Goal: Navigation & Orientation: Find specific page/section

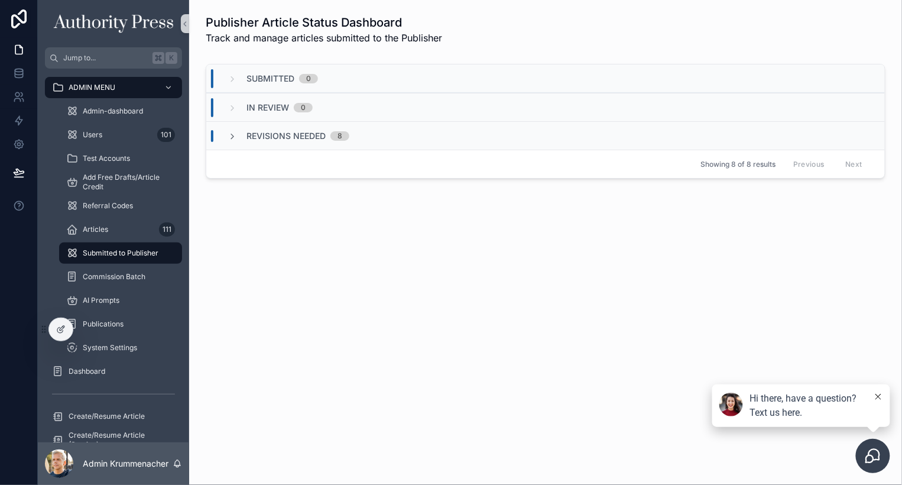
click at [388, 320] on div "Publisher Article Status Dashboard Track and manage articles submitted to the P…" at bounding box center [545, 242] width 713 height 485
click at [99, 137] on span "Users" at bounding box center [93, 134] width 20 height 9
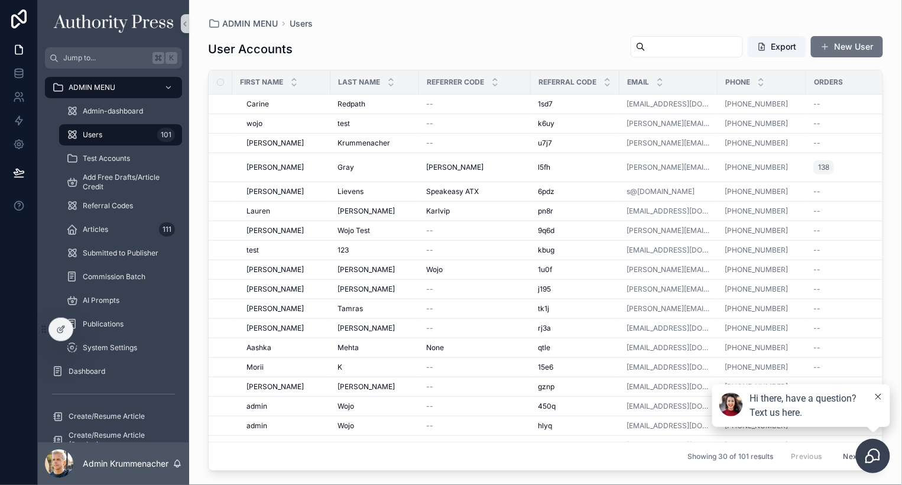
click at [667, 53] on input "scrollable content" at bounding box center [693, 46] width 97 height 17
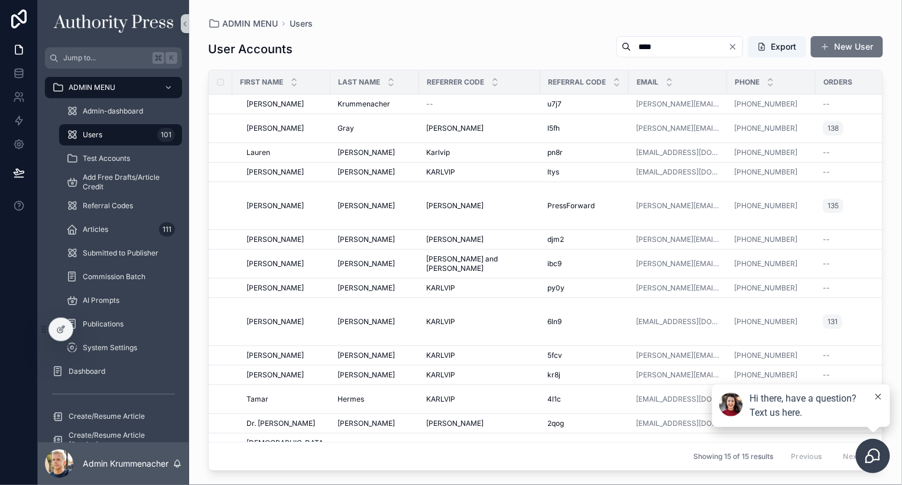
drag, startPoint x: 652, startPoint y: 43, endPoint x: 615, endPoint y: 43, distance: 37.2
click at [616, 43] on div "****" at bounding box center [679, 46] width 126 height 21
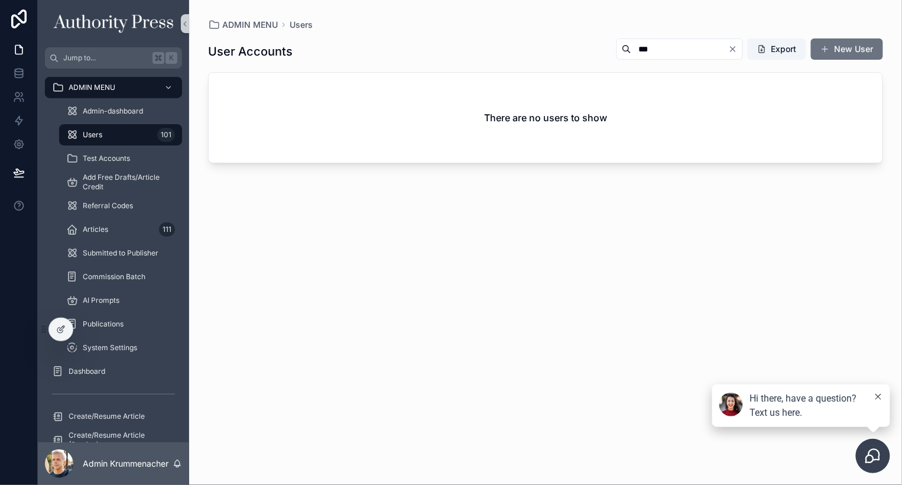
drag, startPoint x: 647, startPoint y: 46, endPoint x: 608, endPoint y: 51, distance: 39.4
click at [616, 51] on div "***" at bounding box center [679, 48] width 126 height 21
type input "*****"
click at [94, 226] on span "Articles" at bounding box center [95, 229] width 25 height 9
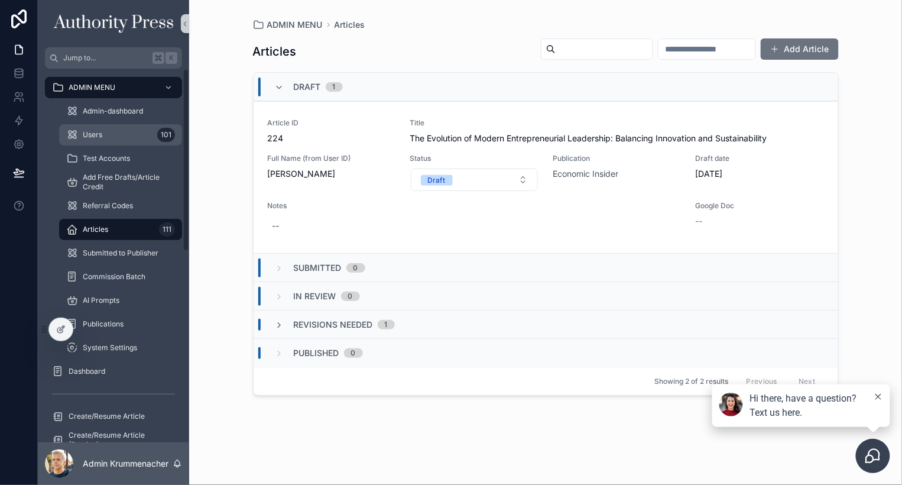
click at [95, 131] on span "Users" at bounding box center [93, 134] width 20 height 9
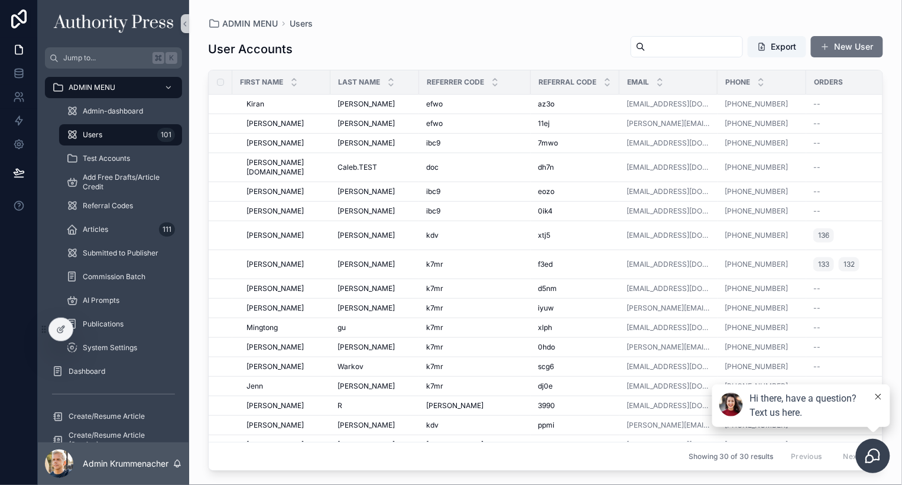
click at [653, 45] on input "scrollable content" at bounding box center [693, 46] width 97 height 17
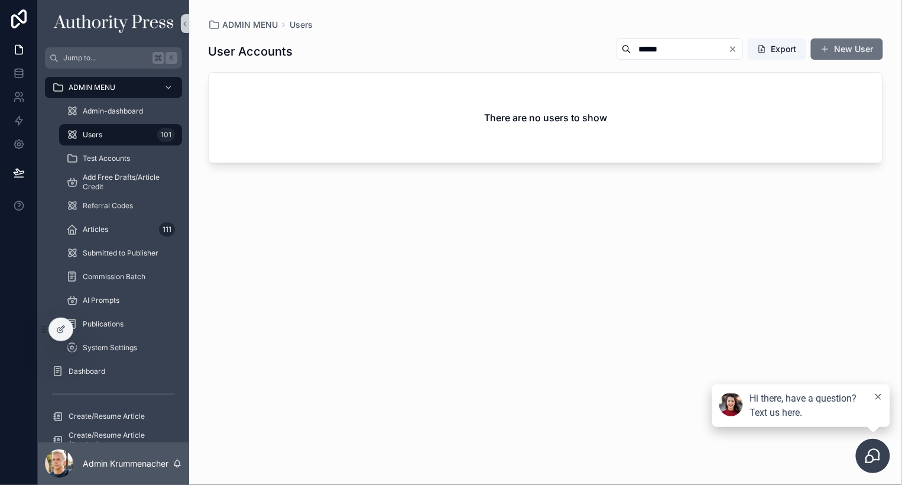
drag, startPoint x: 638, startPoint y: 48, endPoint x: 606, endPoint y: 48, distance: 31.9
click at [616, 48] on div "******" at bounding box center [679, 48] width 126 height 21
type input "*"
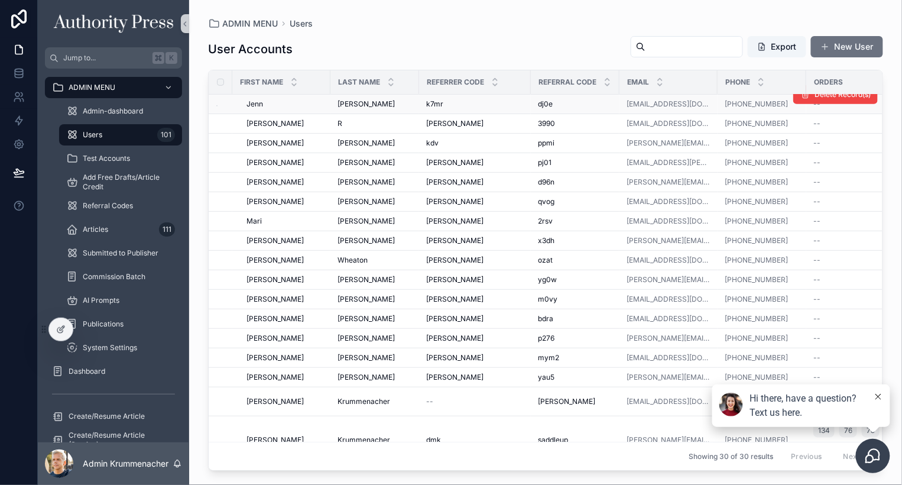
scroll to position [285, 0]
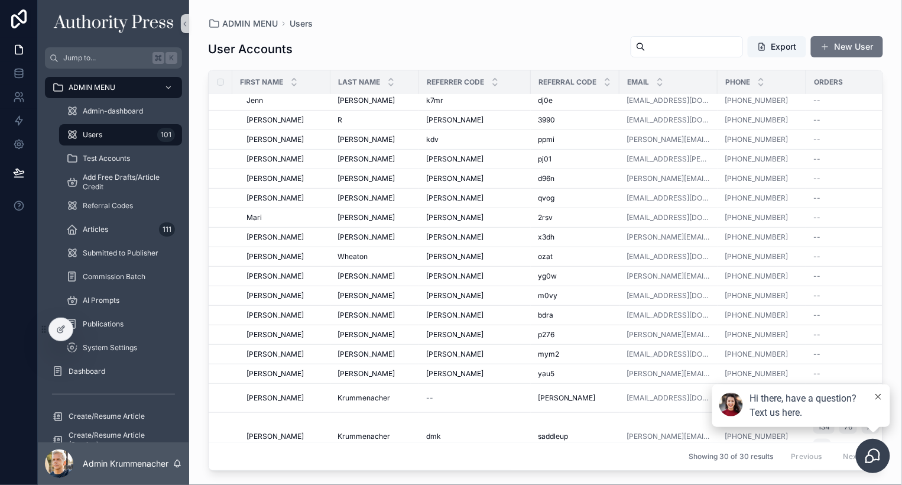
click at [590, 450] on div "Showing 30 of 30 results Previous Next" at bounding box center [546, 455] width 674 height 28
click at [877, 393] on button at bounding box center [877, 397] width 9 height 12
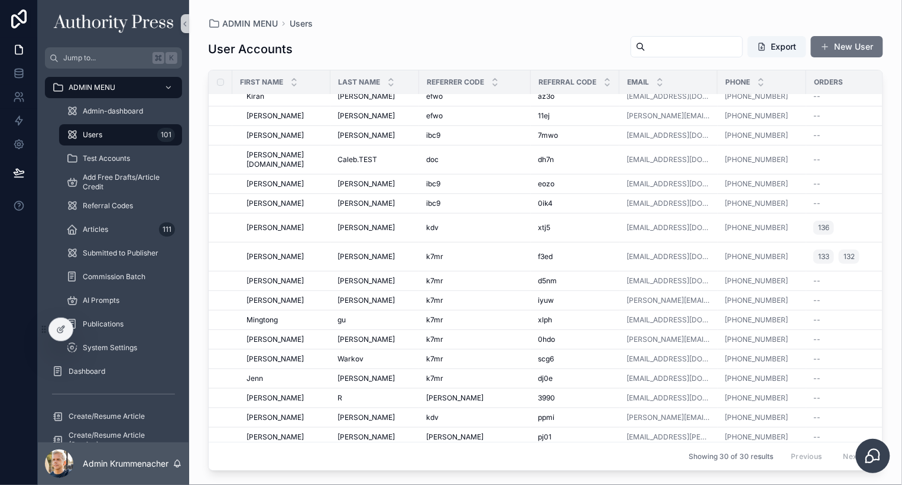
scroll to position [0, 0]
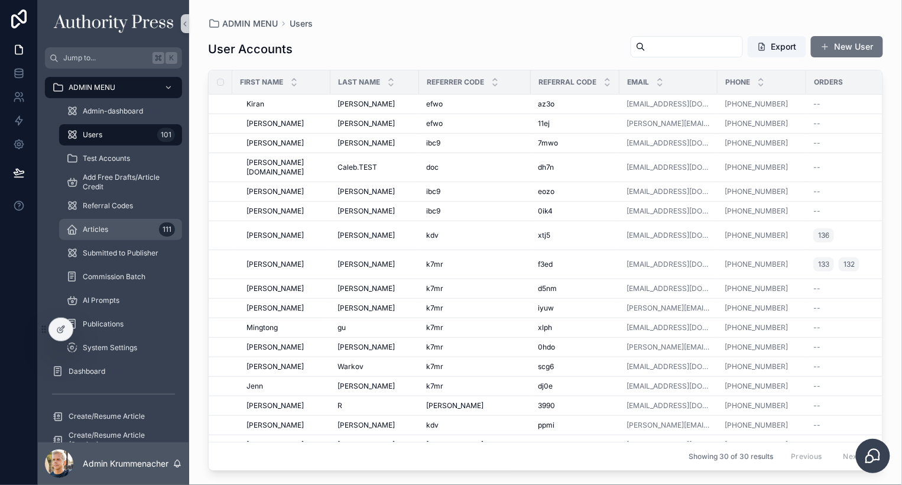
click at [94, 225] on span "Articles" at bounding box center [95, 229] width 25 height 9
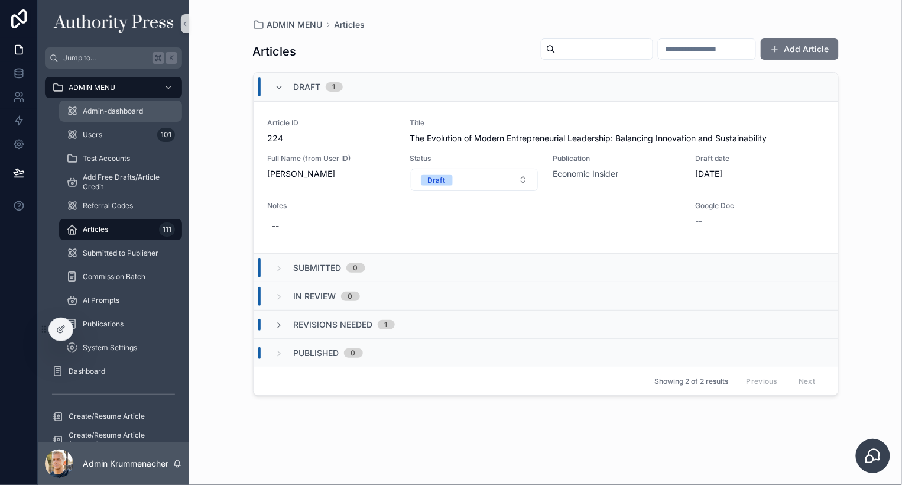
click at [106, 107] on span "Admin-dashboard" at bounding box center [113, 110] width 60 height 9
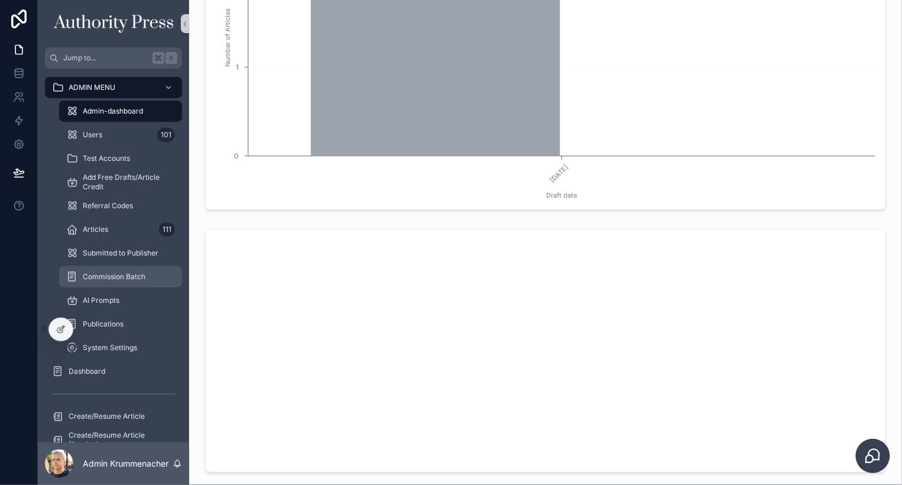
scroll to position [453, 0]
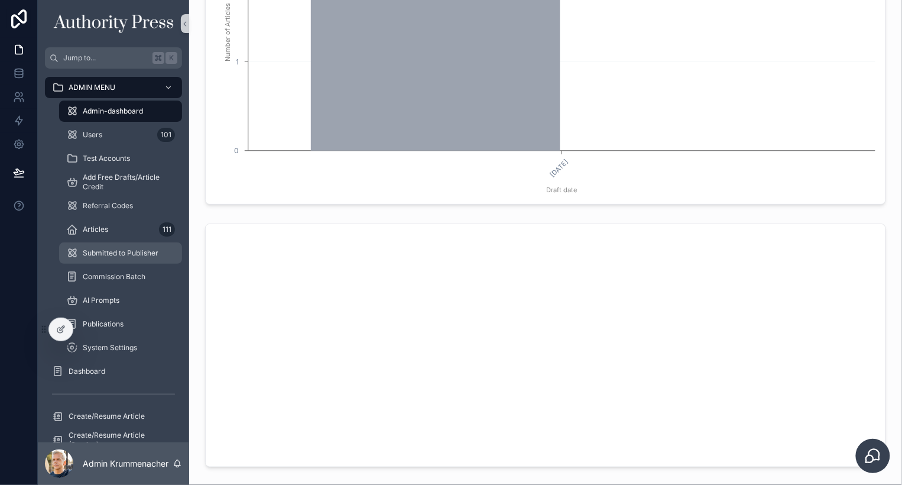
click at [115, 250] on span "Submitted to Publisher" at bounding box center [121, 252] width 76 height 9
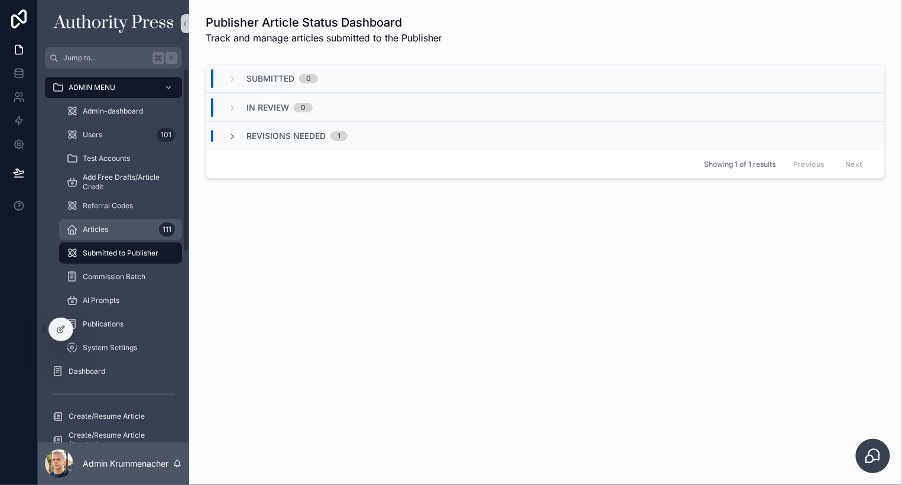
click at [87, 227] on span "Articles" at bounding box center [95, 229] width 25 height 9
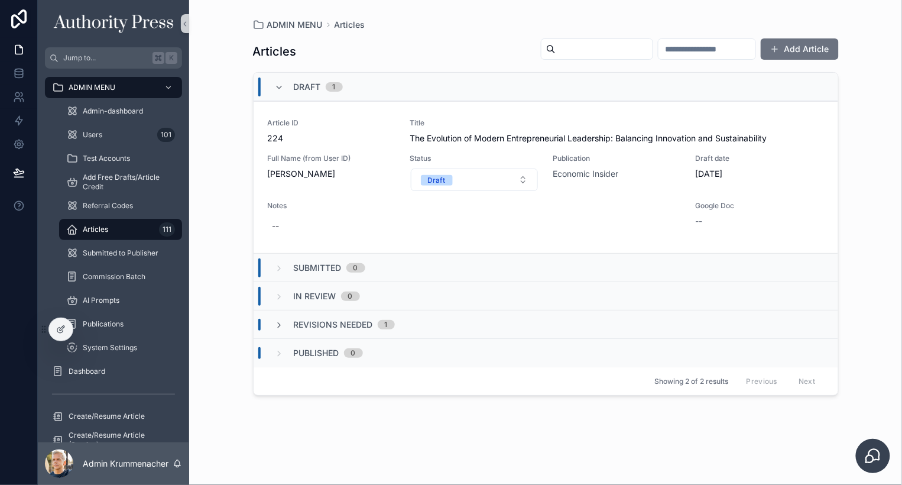
click at [321, 316] on div "Revisions Needed 1" at bounding box center [546, 324] width 584 height 28
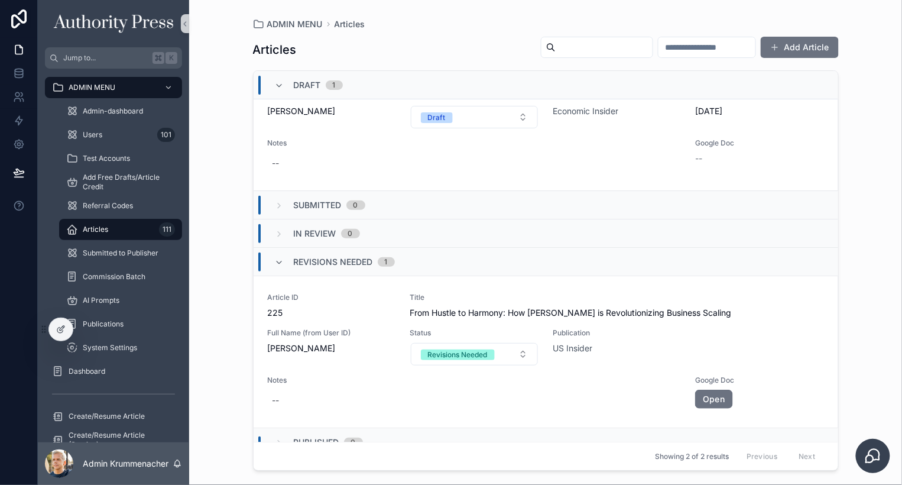
scroll to position [72, 0]
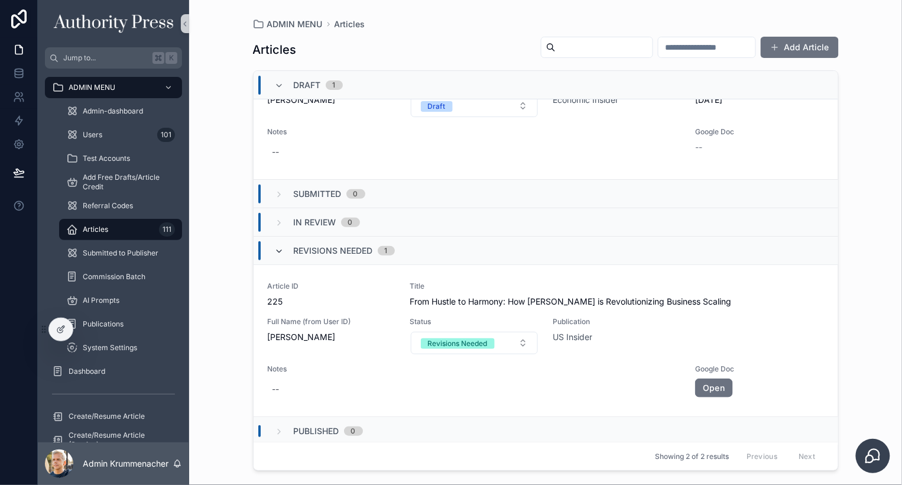
click at [282, 247] on icon "scrollable content" at bounding box center [279, 250] width 9 height 9
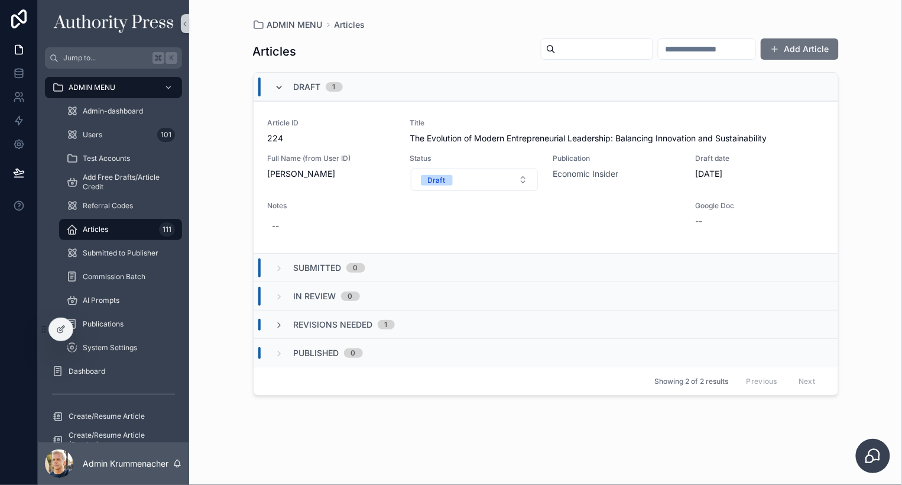
click at [277, 85] on icon "scrollable content" at bounding box center [279, 87] width 9 height 9
